Goal: Task Accomplishment & Management: Use online tool/utility

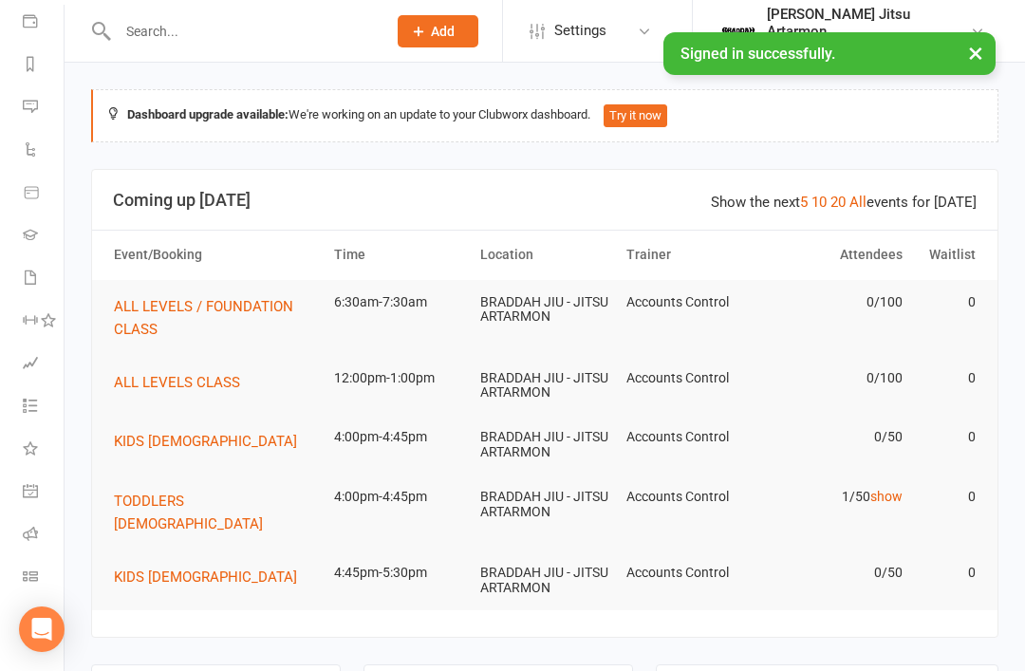
scroll to position [223, 0]
click at [34, 592] on link "Class check-in" at bounding box center [44, 578] width 43 height 43
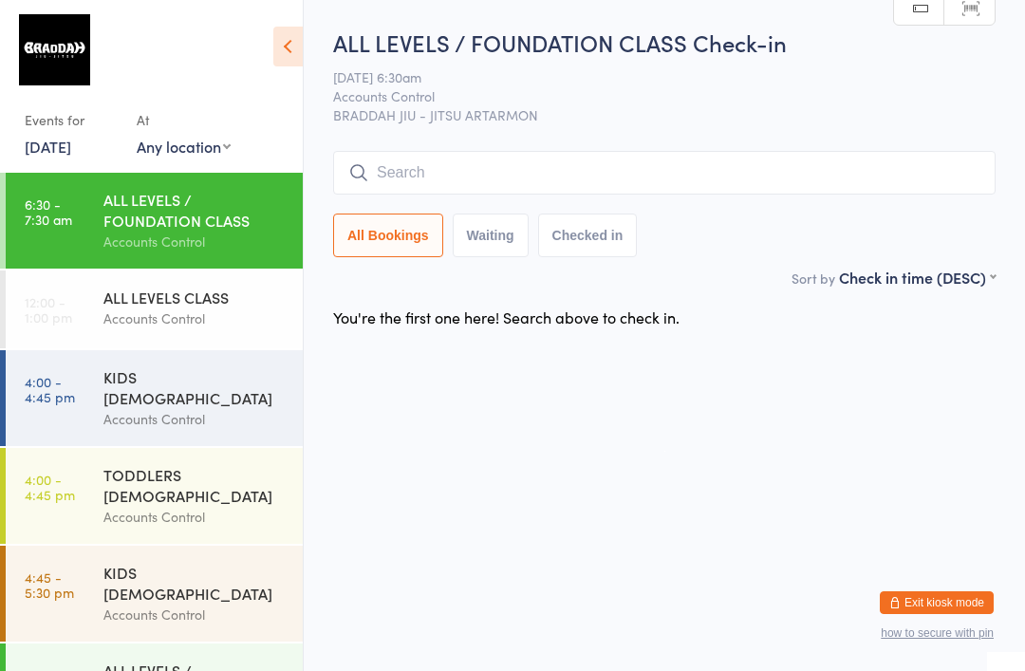
click at [172, 239] on div "Accounts Control" at bounding box center [194, 242] width 183 height 22
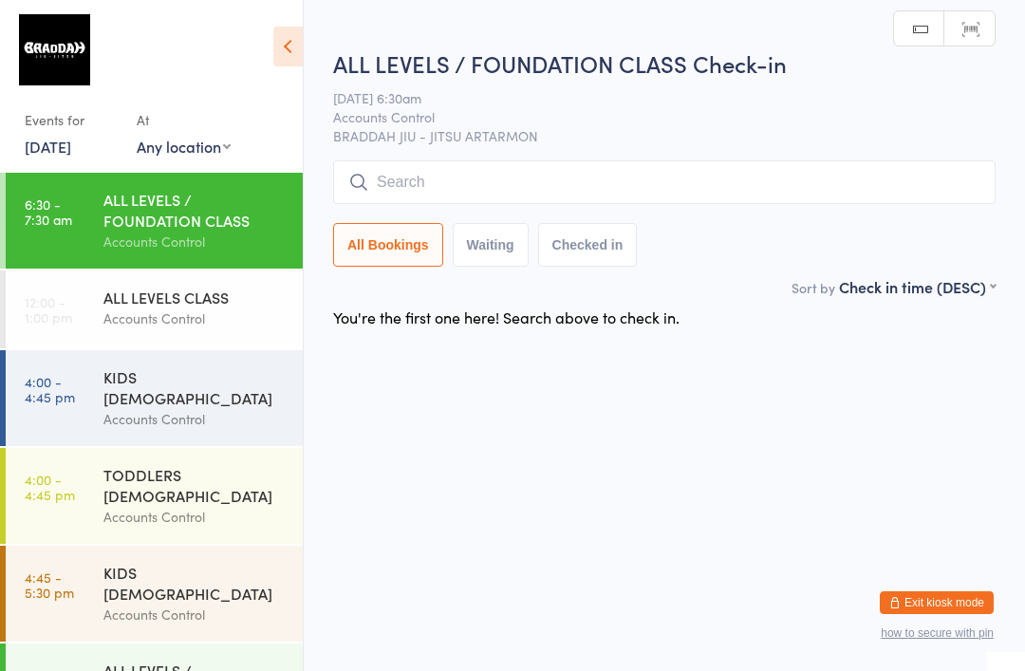
click at [468, 184] on input "search" at bounding box center [664, 182] width 663 height 44
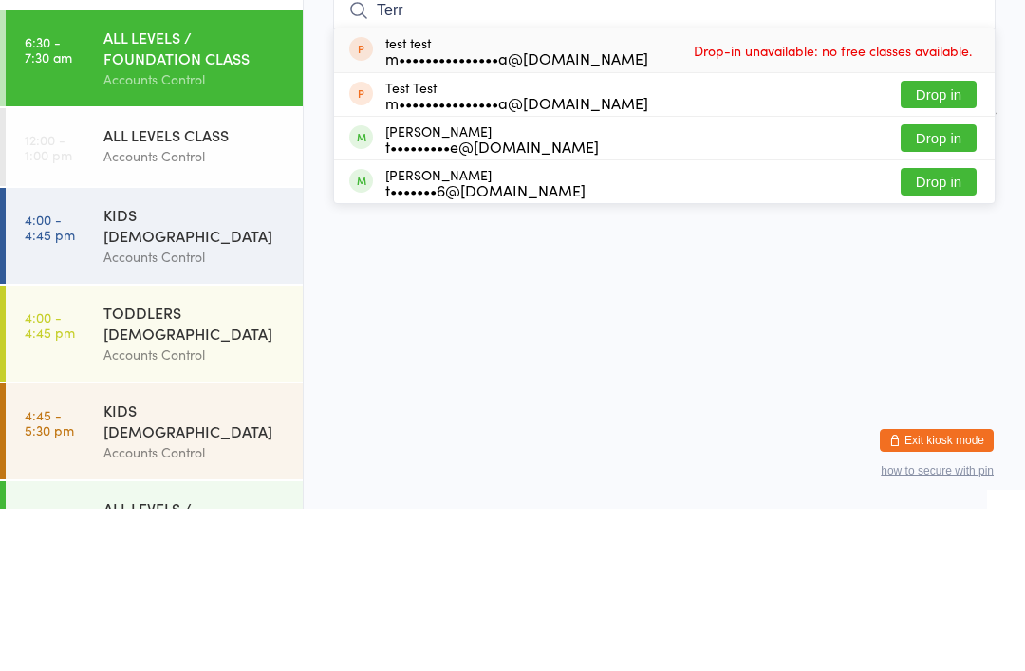
type input "Terr"
click at [950, 287] on button "Drop in" at bounding box center [939, 301] width 76 height 28
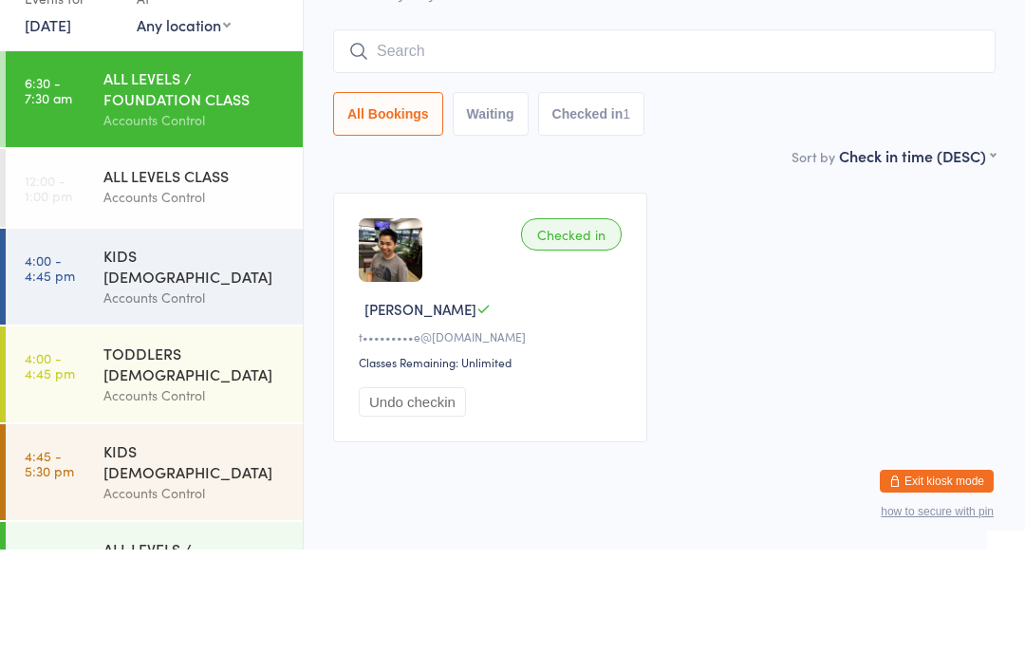
click at [773, 151] on input "search" at bounding box center [664, 173] width 663 height 44
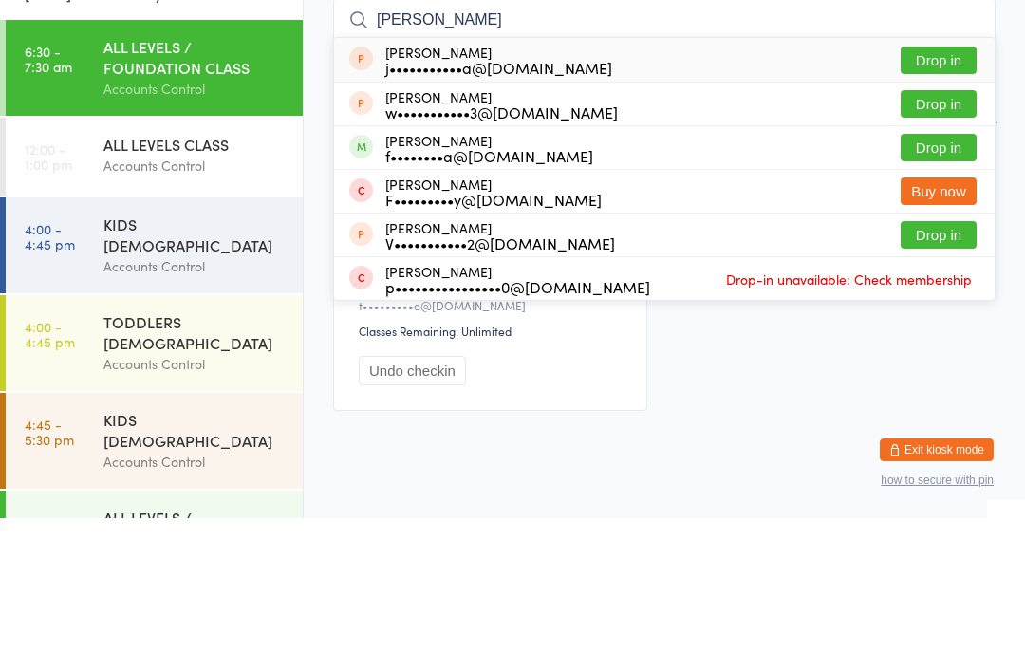
type input "[PERSON_NAME]"
click at [947, 287] on button "Drop in" at bounding box center [939, 301] width 76 height 28
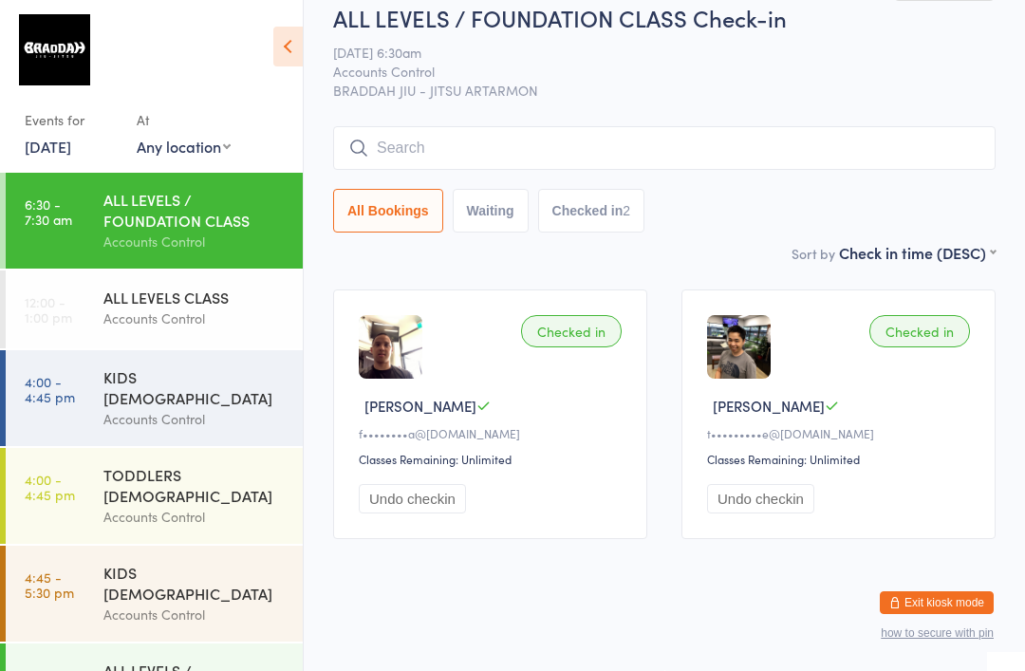
click at [796, 126] on input "search" at bounding box center [664, 148] width 663 height 44
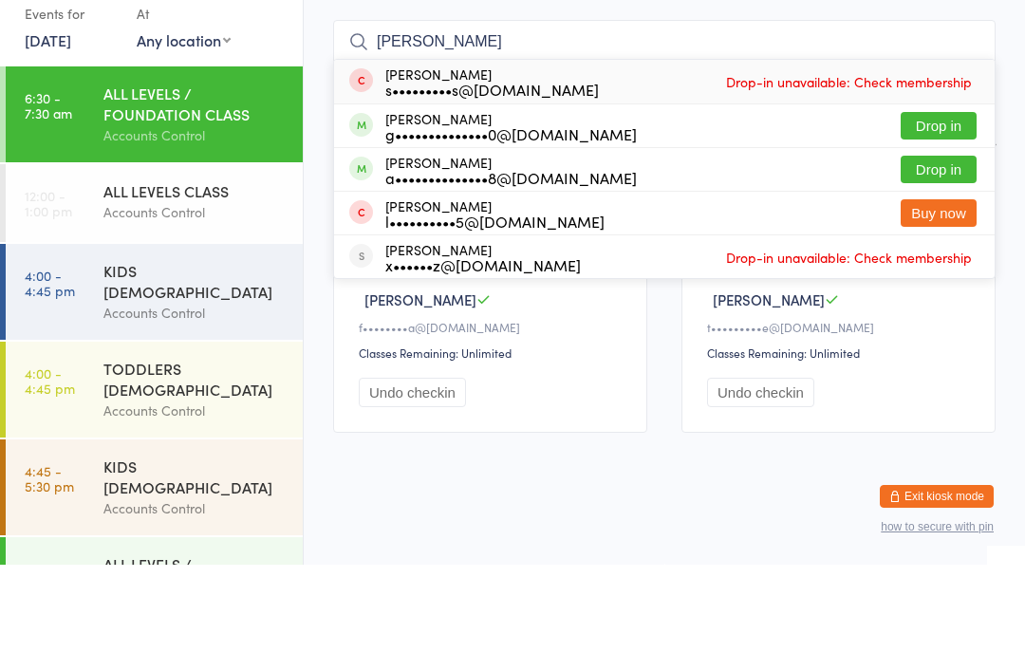
type input "Xavier"
click at [952, 218] on button "Drop in" at bounding box center [939, 232] width 76 height 28
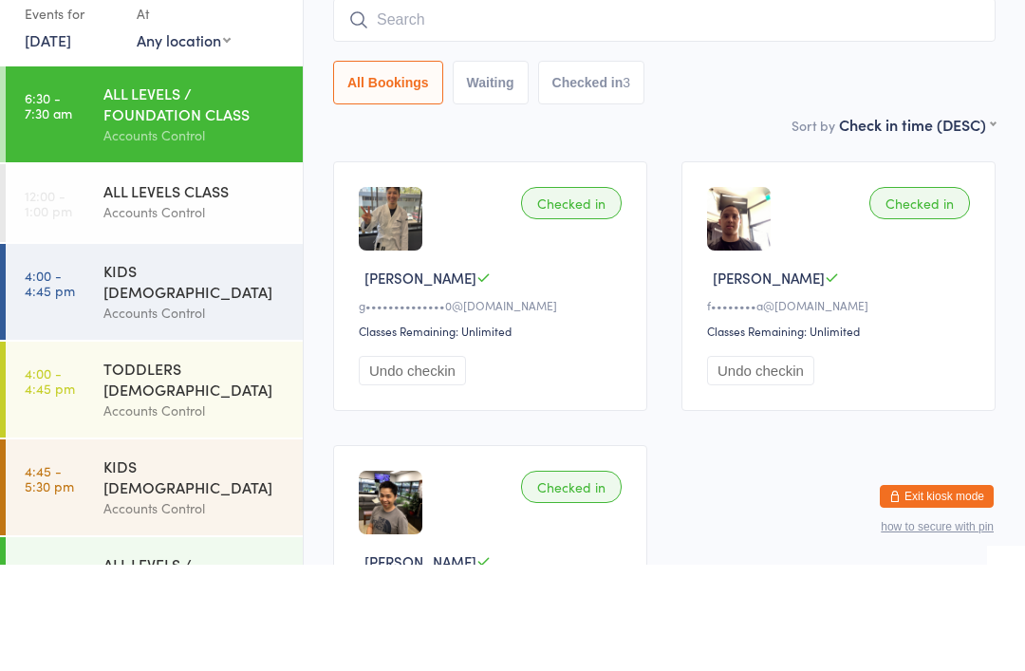
click at [786, 104] on input "search" at bounding box center [664, 126] width 663 height 44
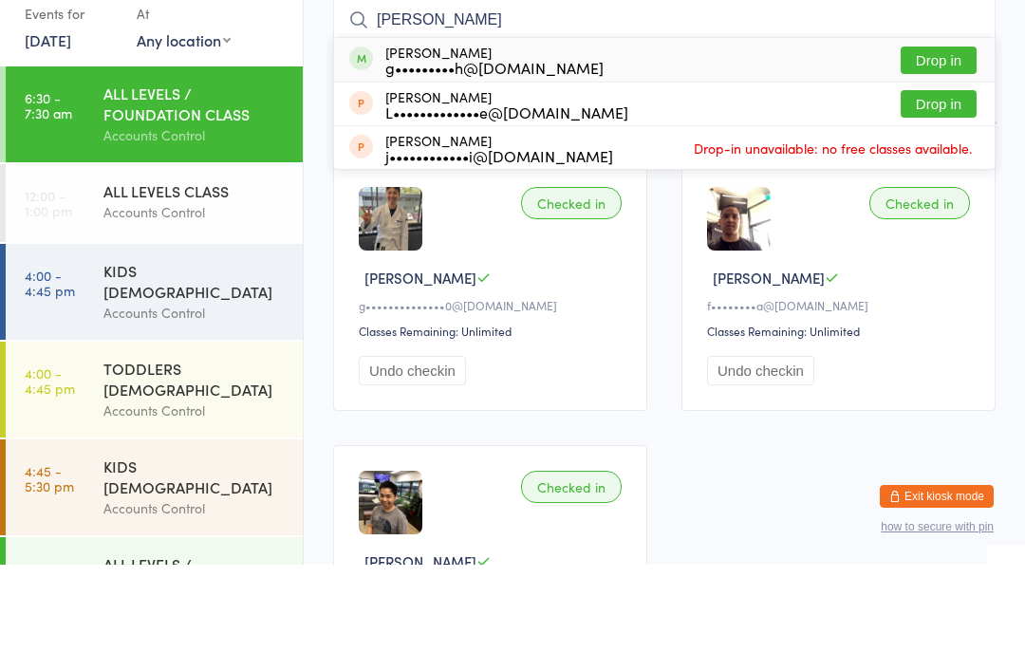
type input "Binh"
click at [948, 153] on button "Drop in" at bounding box center [939, 167] width 76 height 28
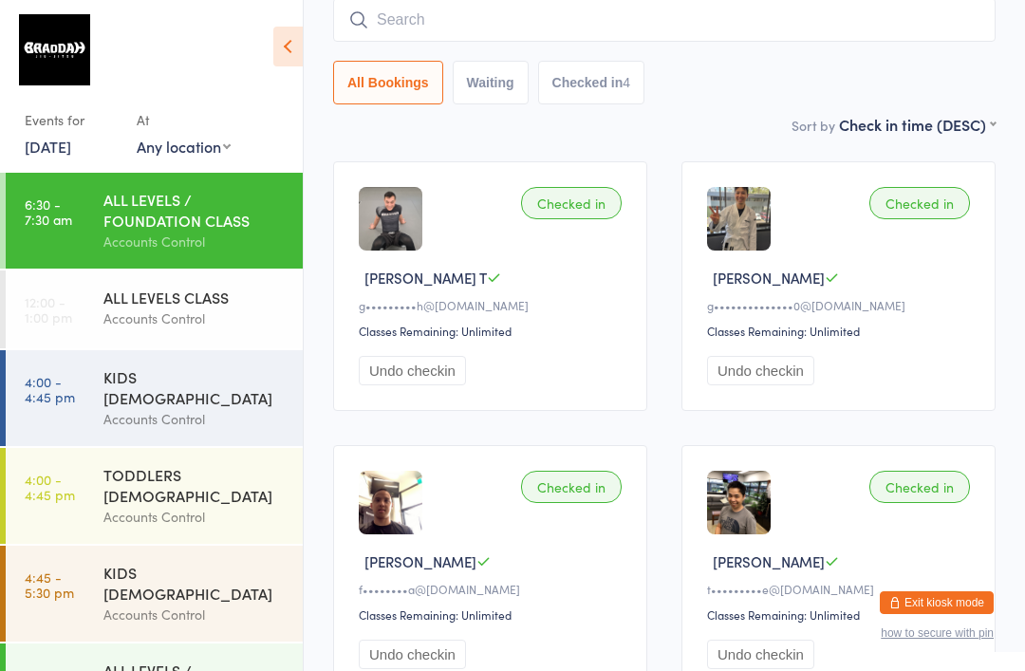
click at [515, 28] on input "search" at bounding box center [664, 20] width 663 height 44
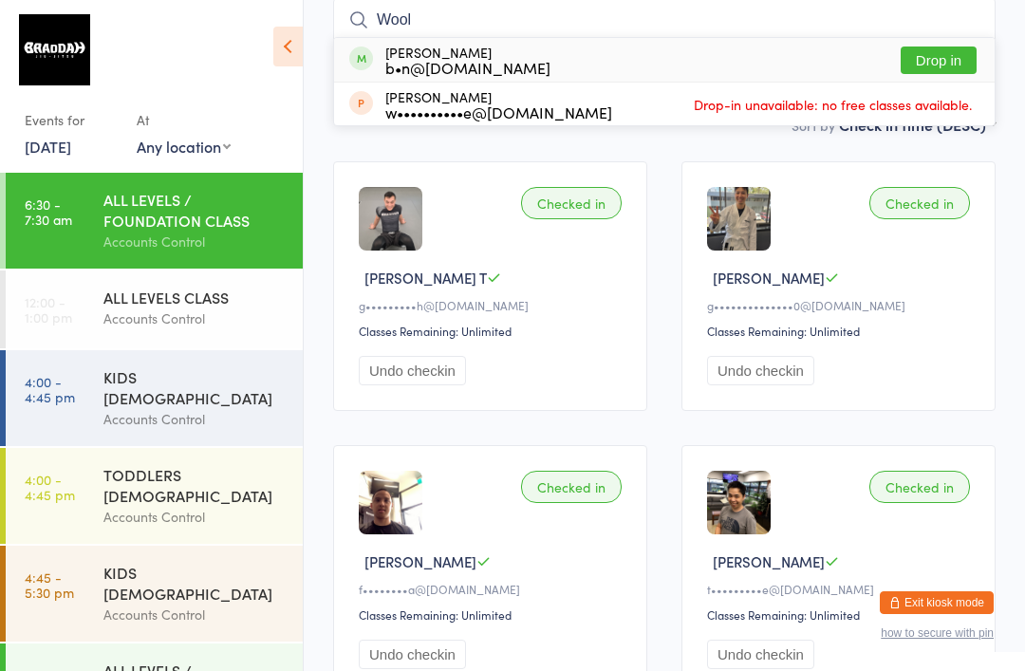
type input "Wool"
click at [950, 51] on button "Drop in" at bounding box center [939, 61] width 76 height 28
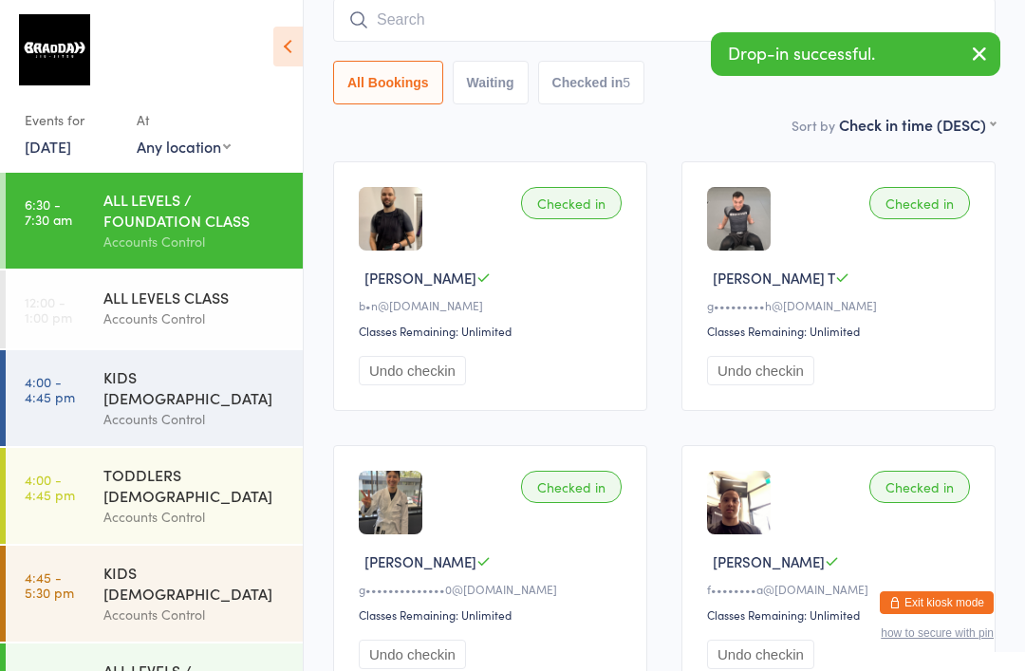
click at [478, 13] on input "search" at bounding box center [664, 20] width 663 height 44
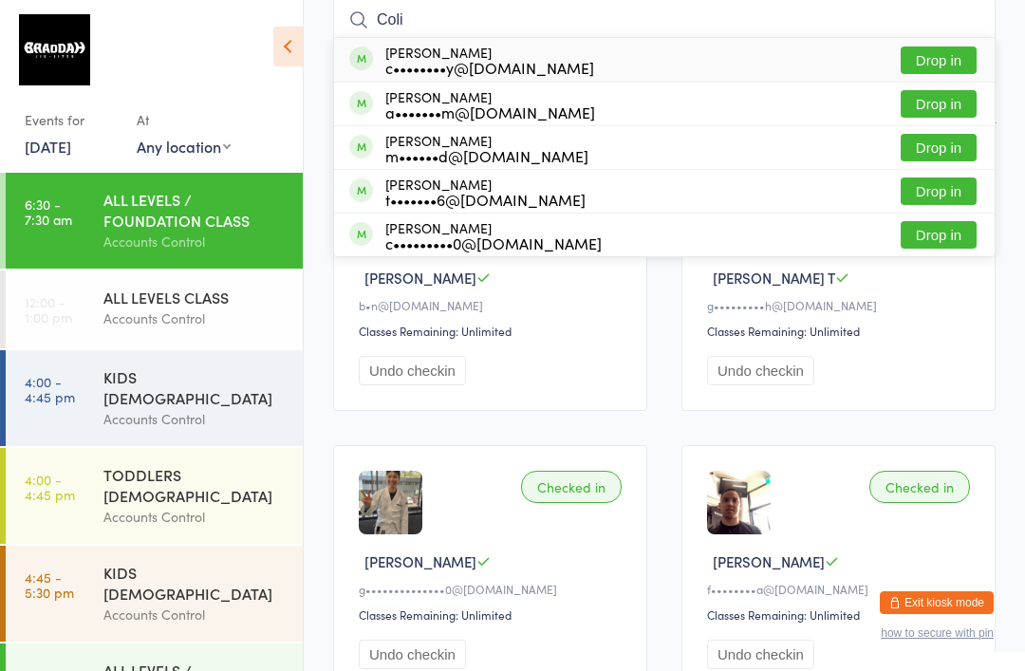
type input "Coli"
click at [950, 67] on button "Drop in" at bounding box center [939, 61] width 76 height 28
